Goal: Transaction & Acquisition: Download file/media

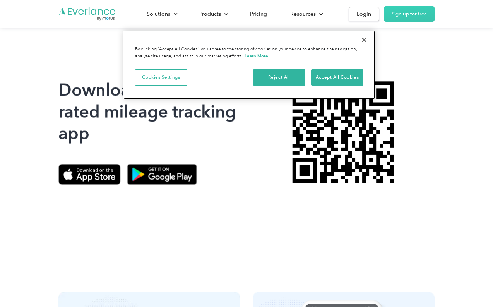
click at [362, 43] on button "Close" at bounding box center [364, 39] width 17 height 17
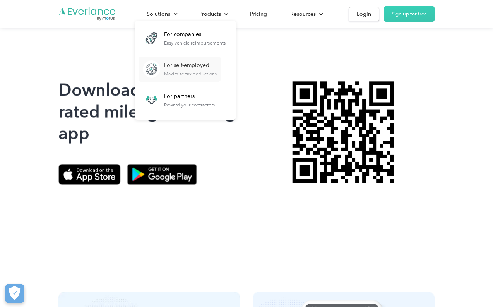
click at [173, 65] on div "For self-employed" at bounding box center [190, 66] width 53 height 8
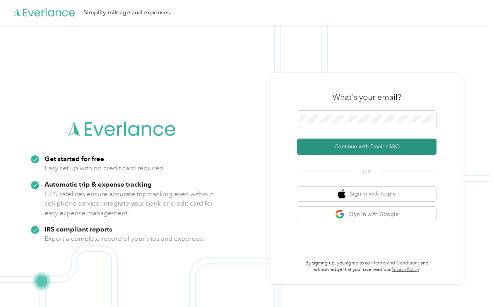
click at [375, 146] on button "Continue with Email / SSO" at bounding box center [366, 147] width 139 height 16
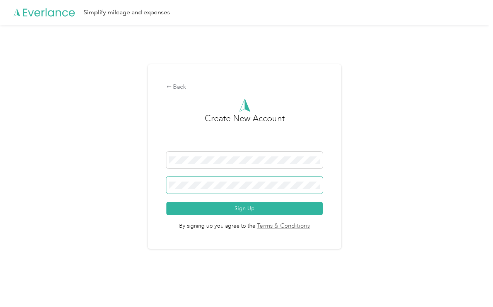
scroll to position [25, 0]
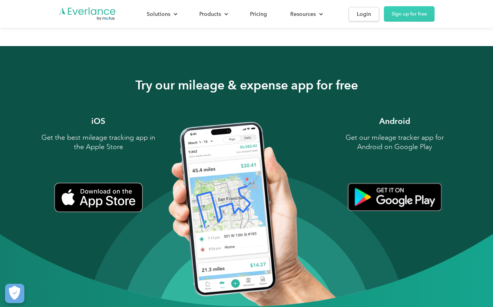
scroll to position [698, 0]
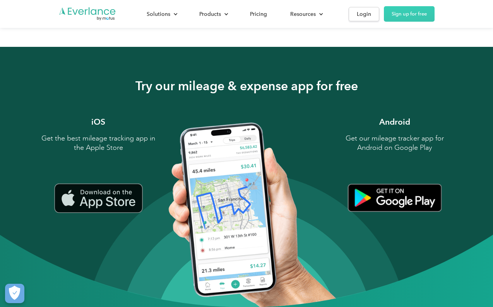
click at [97, 200] on img at bounding box center [98, 198] width 89 height 30
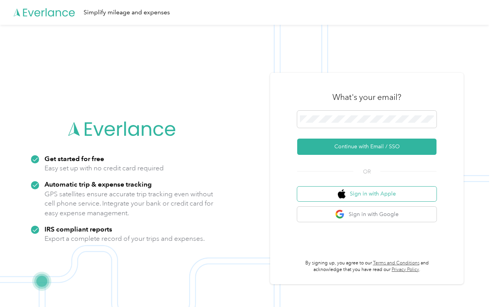
click at [384, 194] on button "Sign in with Apple" at bounding box center [366, 194] width 139 height 15
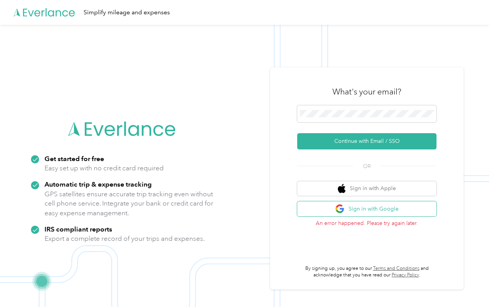
click at [376, 209] on button "Sign in with Google" at bounding box center [366, 208] width 139 height 15
